Goal: Task Accomplishment & Management: Manage account settings

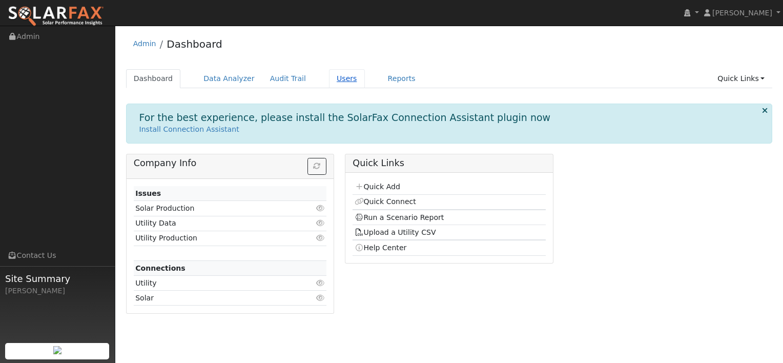
click at [329, 76] on link "Users" at bounding box center [347, 78] width 36 height 19
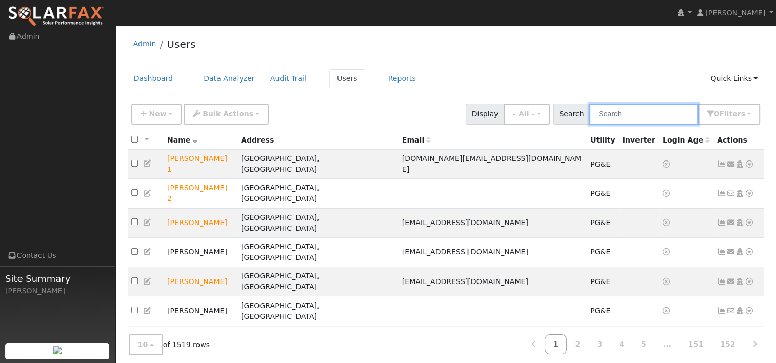
click at [634, 116] on input "text" at bounding box center [643, 114] width 109 height 21
paste input "Vacaville, CA, 95688"
type input "Vacaville, CA, 95688"
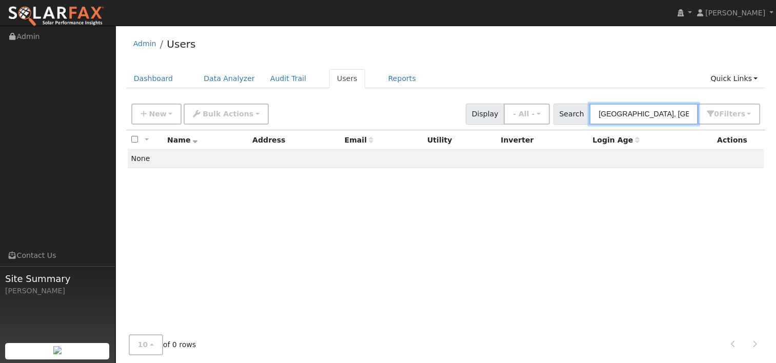
drag, startPoint x: 677, startPoint y: 111, endPoint x: 573, endPoint y: 111, distance: 103.6
click at [573, 111] on div "Search Vacaville, CA, 95688 0 Filter s My accounts Role Show - All - Show Leads…" at bounding box center [656, 114] width 207 height 21
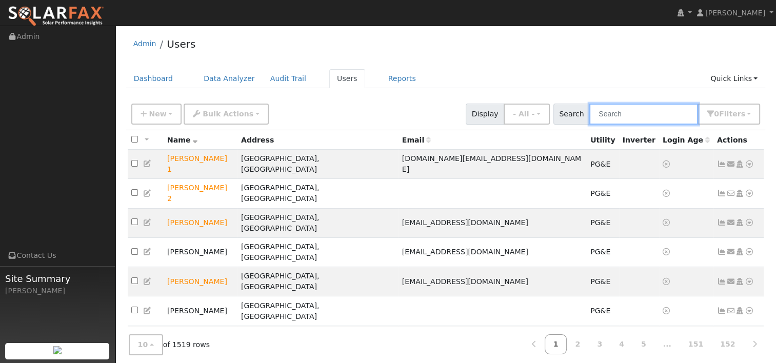
paste input "Nejat Yolasan"
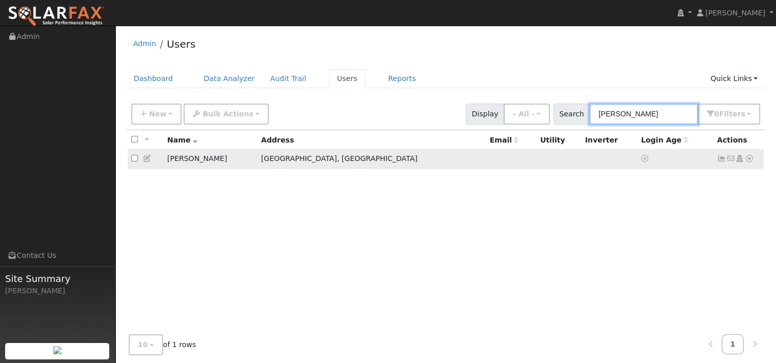
type input "Nejat Yolasan"
click at [748, 156] on icon at bounding box center [748, 158] width 9 height 7
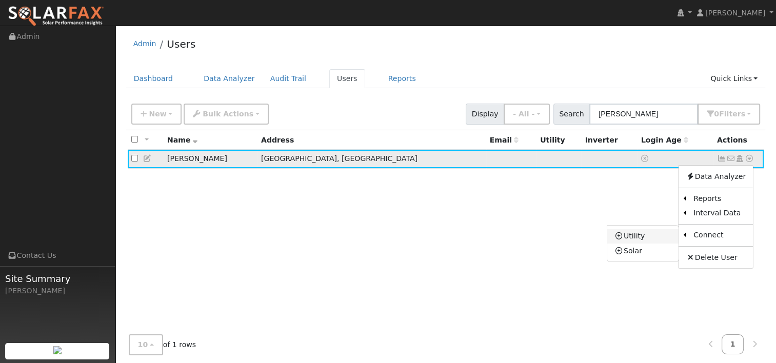
click at [660, 234] on link "Utility" at bounding box center [642, 236] width 71 height 14
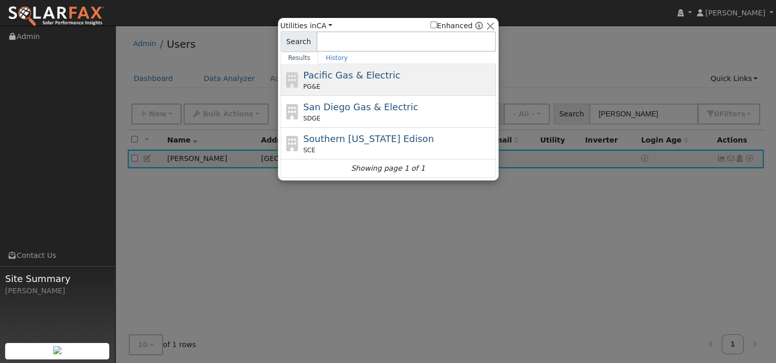
click at [339, 73] on span "Pacific Gas & Electric" at bounding box center [351, 75] width 97 height 11
